Goal: Information Seeking & Learning: Learn about a topic

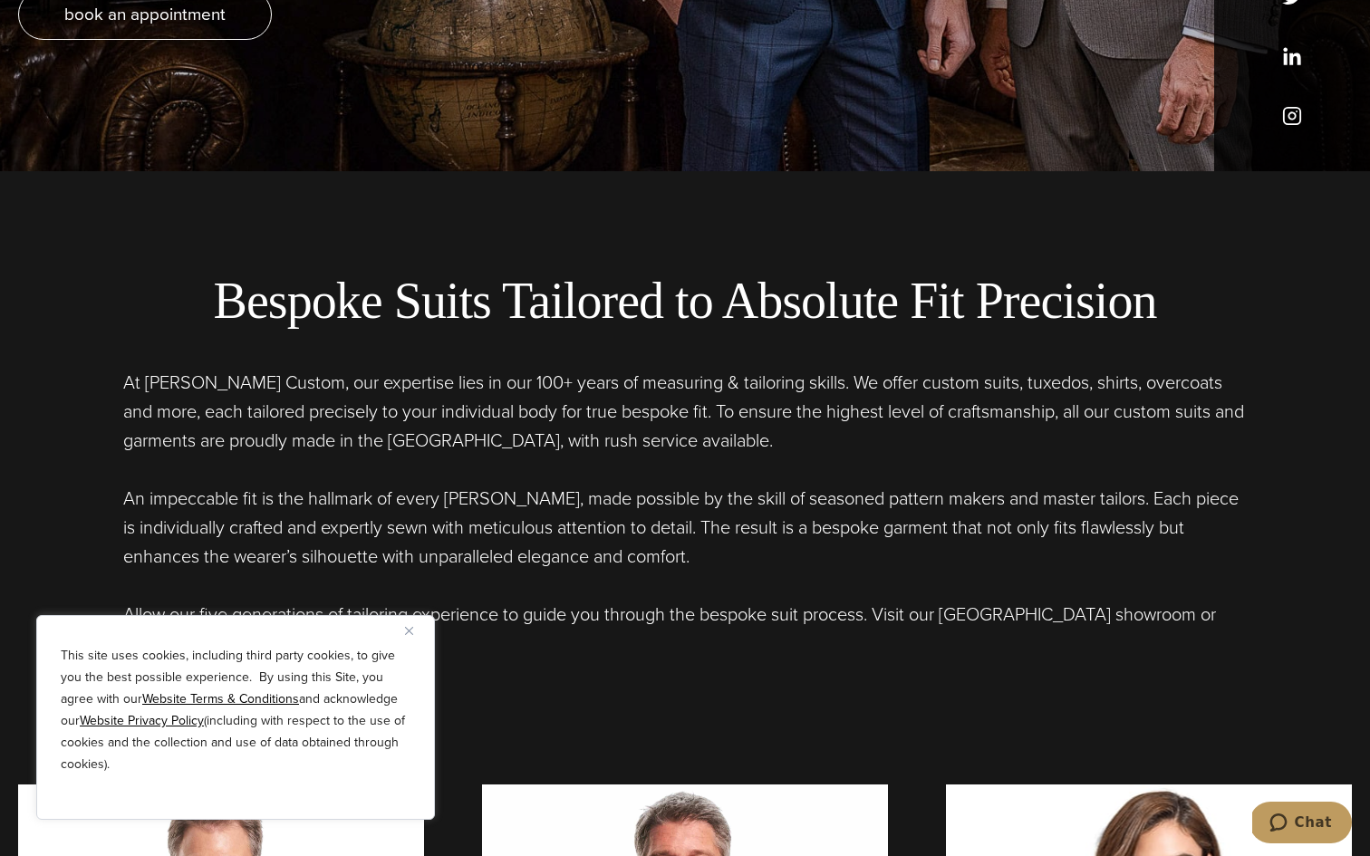
scroll to position [695, 0]
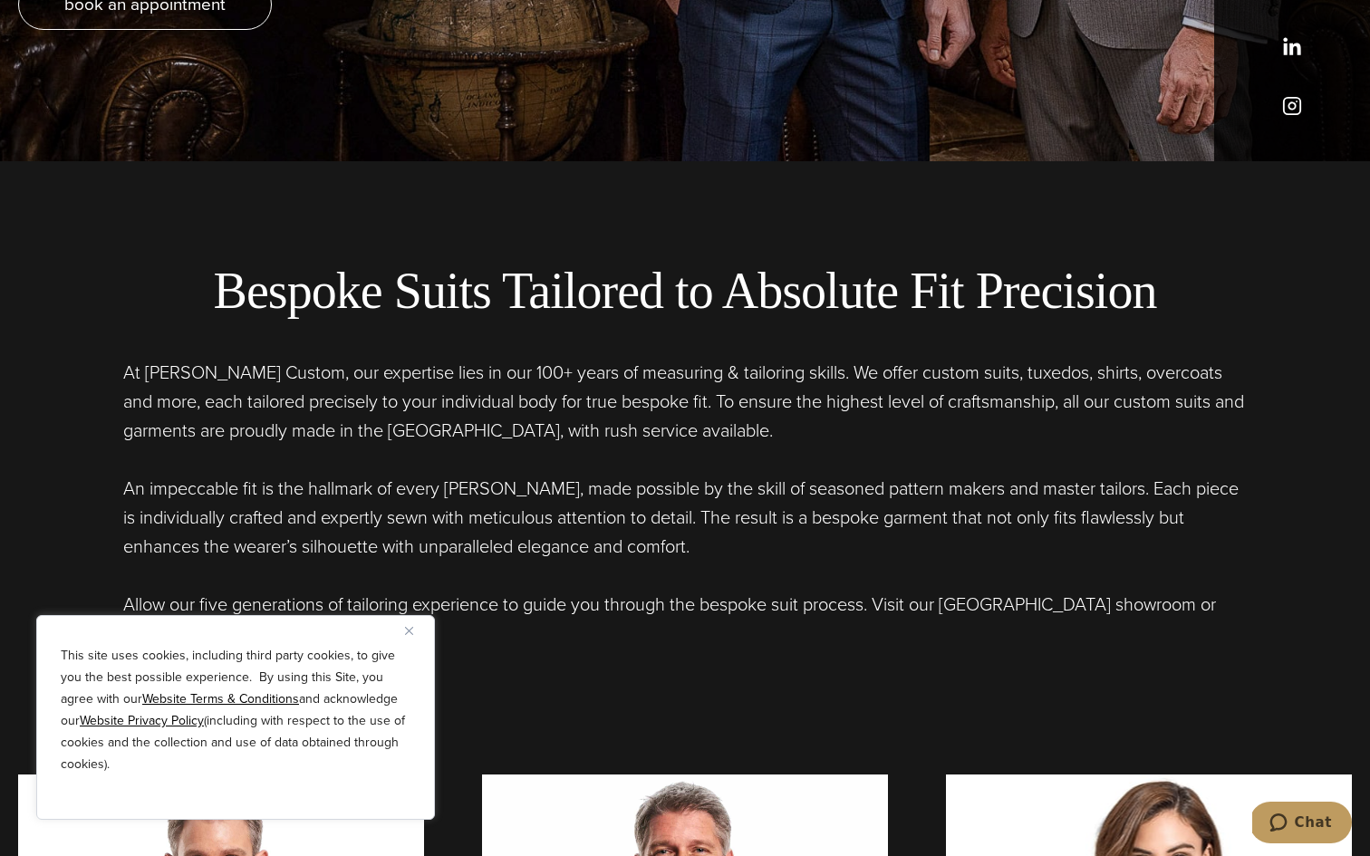
click at [408, 629] on img "Close" at bounding box center [409, 631] width 8 height 8
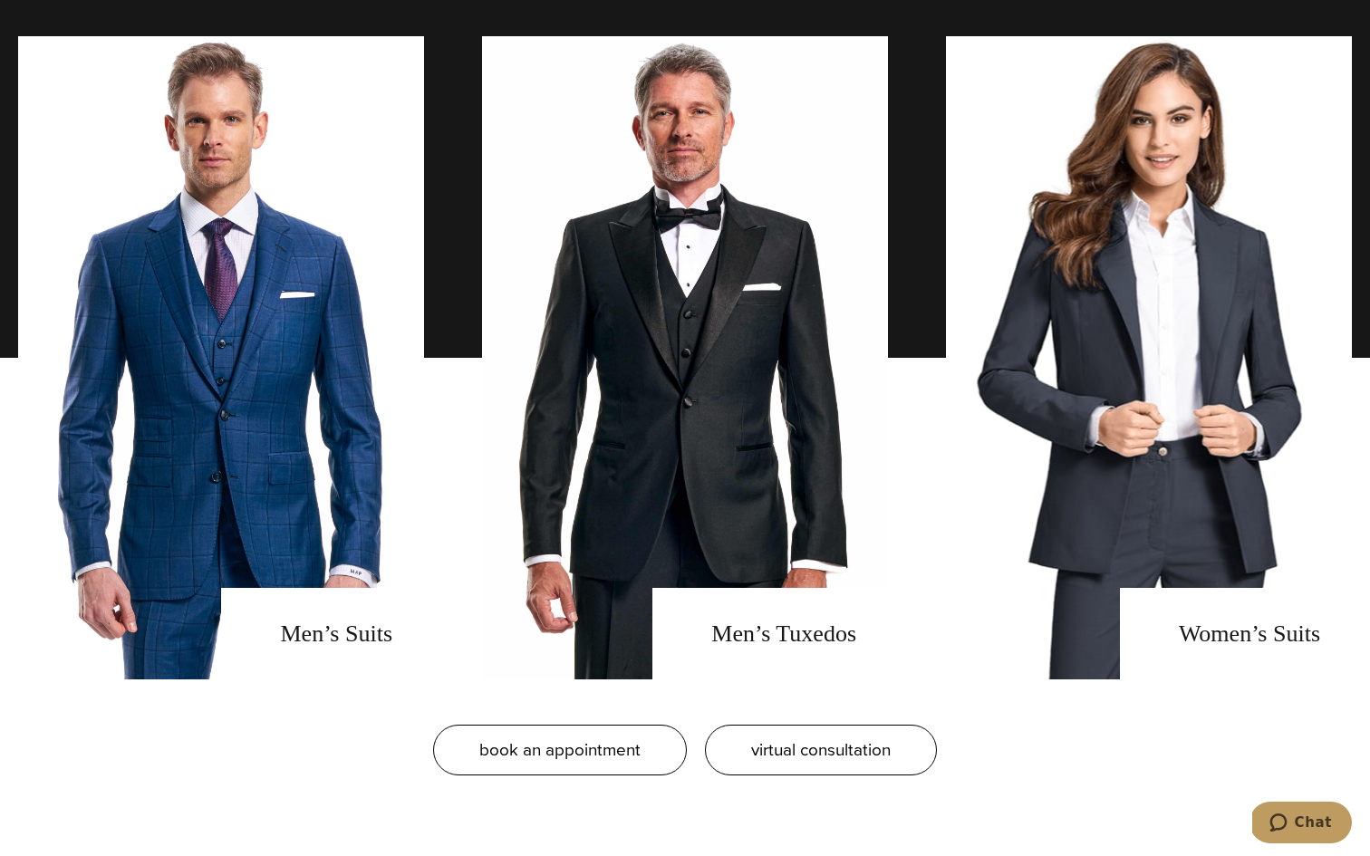
scroll to position [1423, 0]
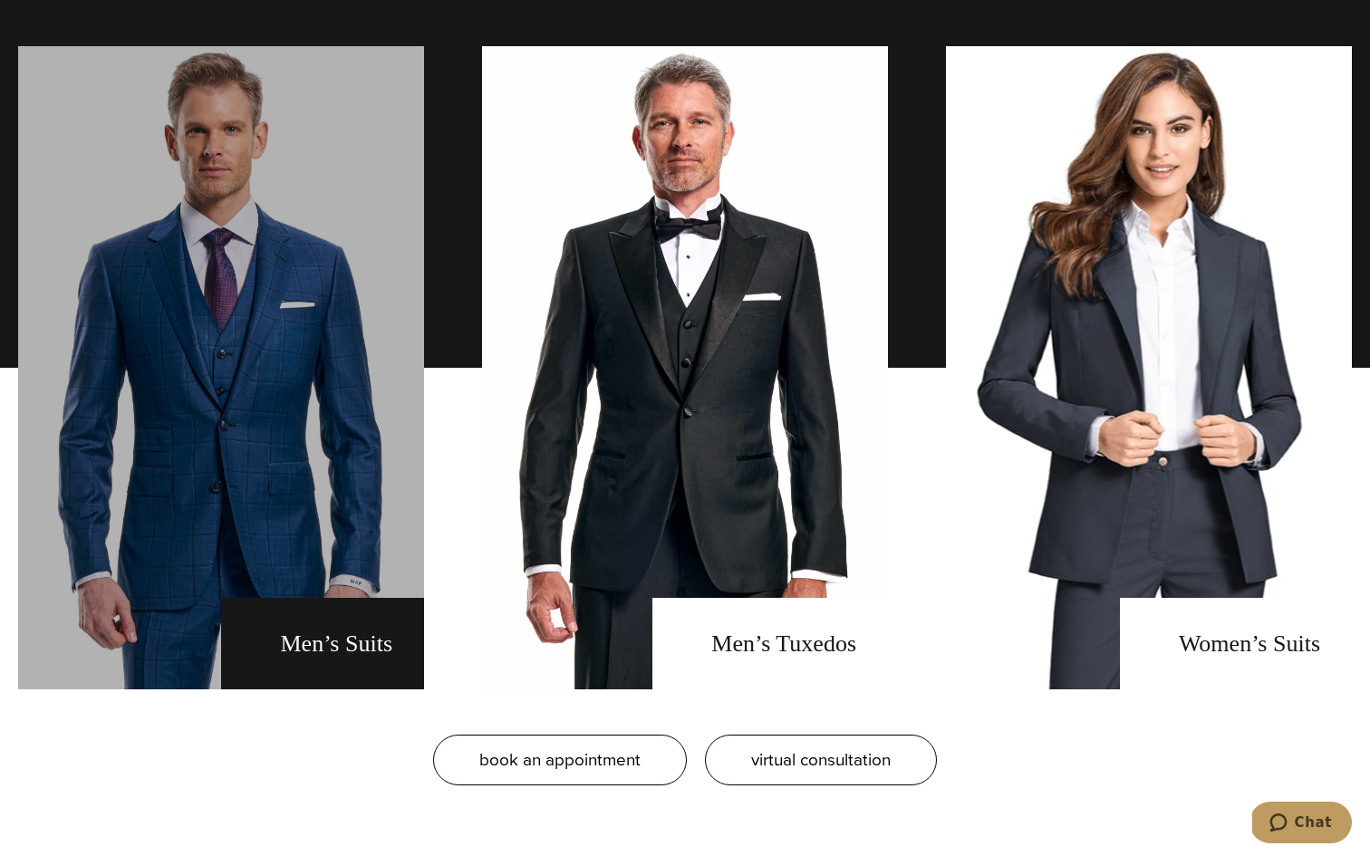
click at [394, 650] on link "men's suits" at bounding box center [221, 367] width 406 height 643
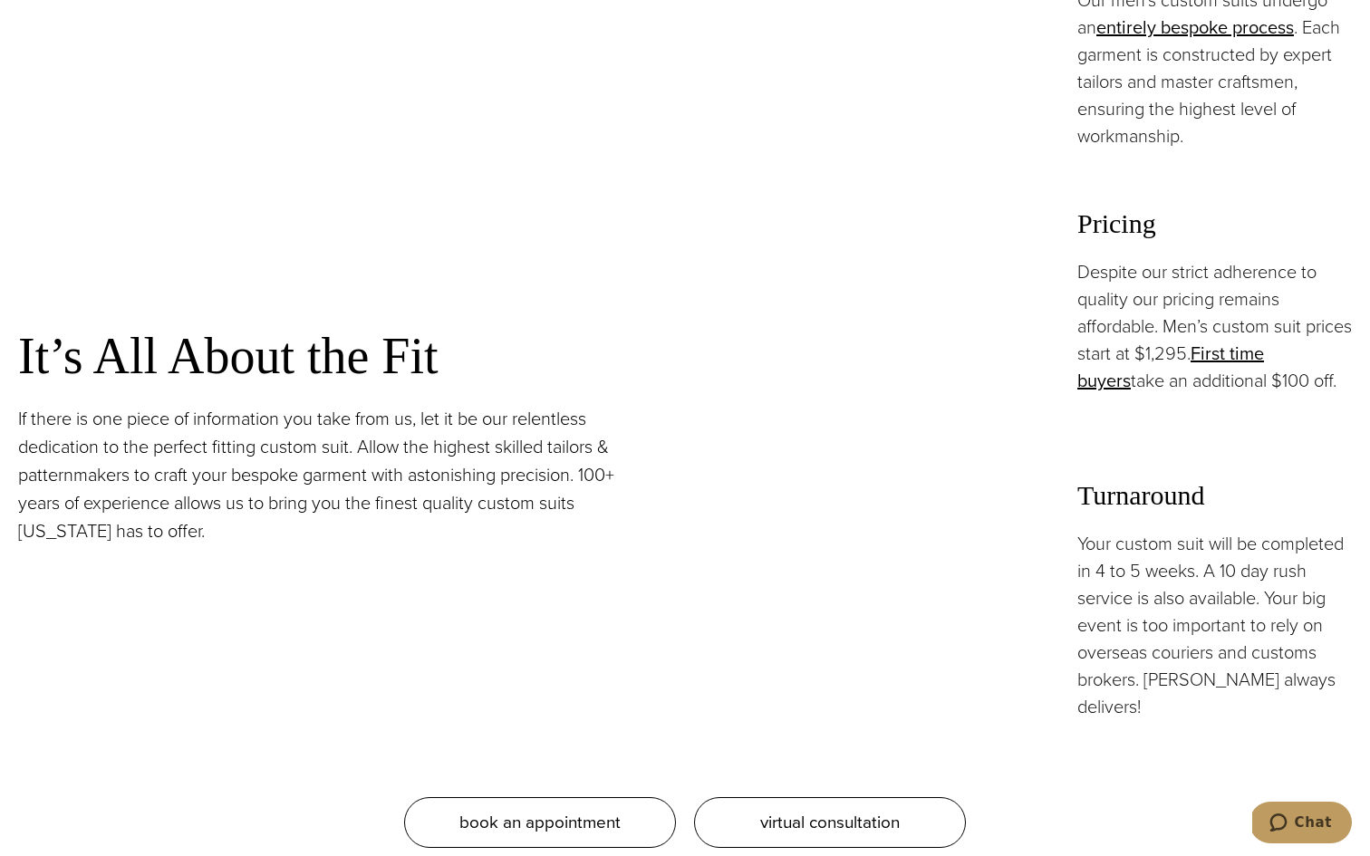
scroll to position [1487, 0]
